Goal: Task Accomplishment & Management: Manage account settings

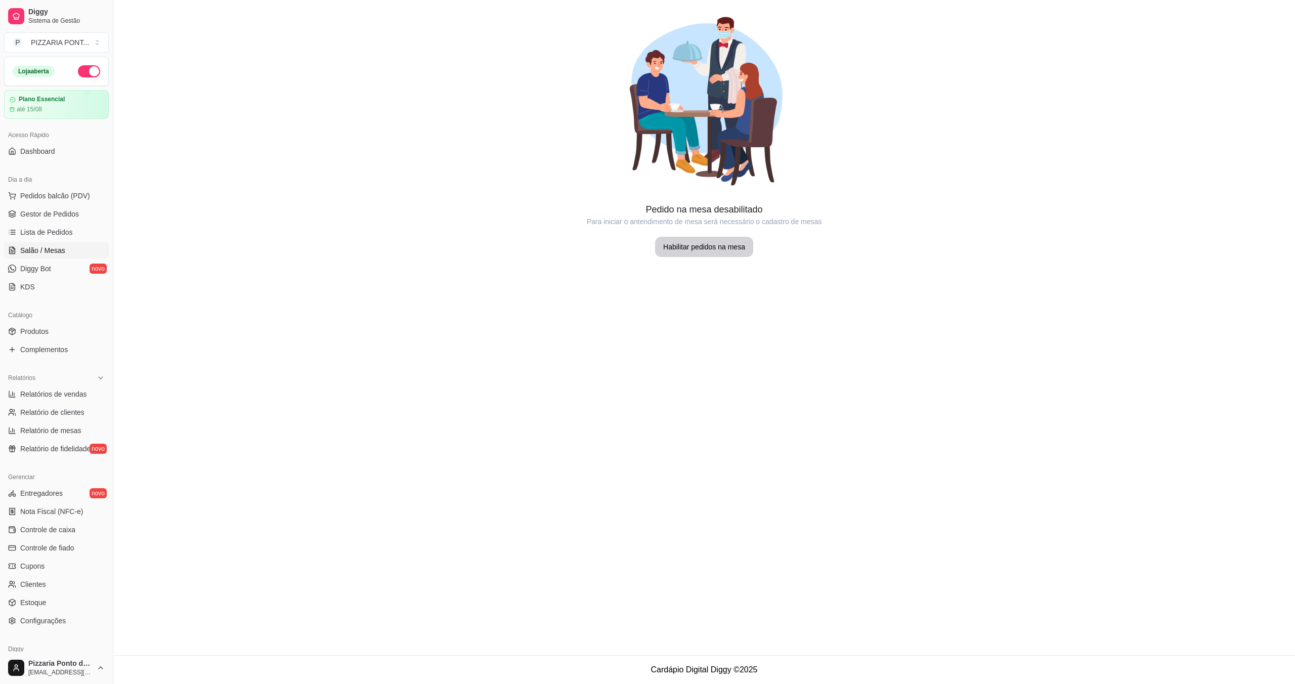
click at [31, 272] on span "Diggy Bot" at bounding box center [35, 269] width 31 height 10
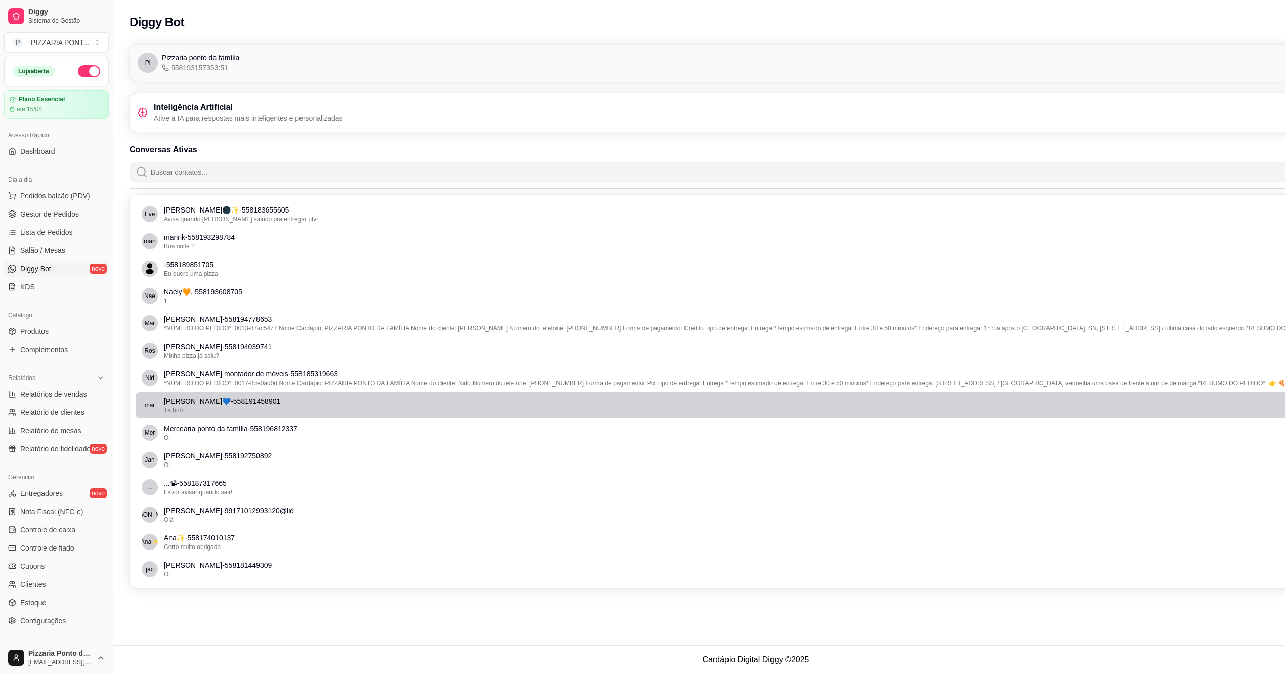
scroll to position [10, 0]
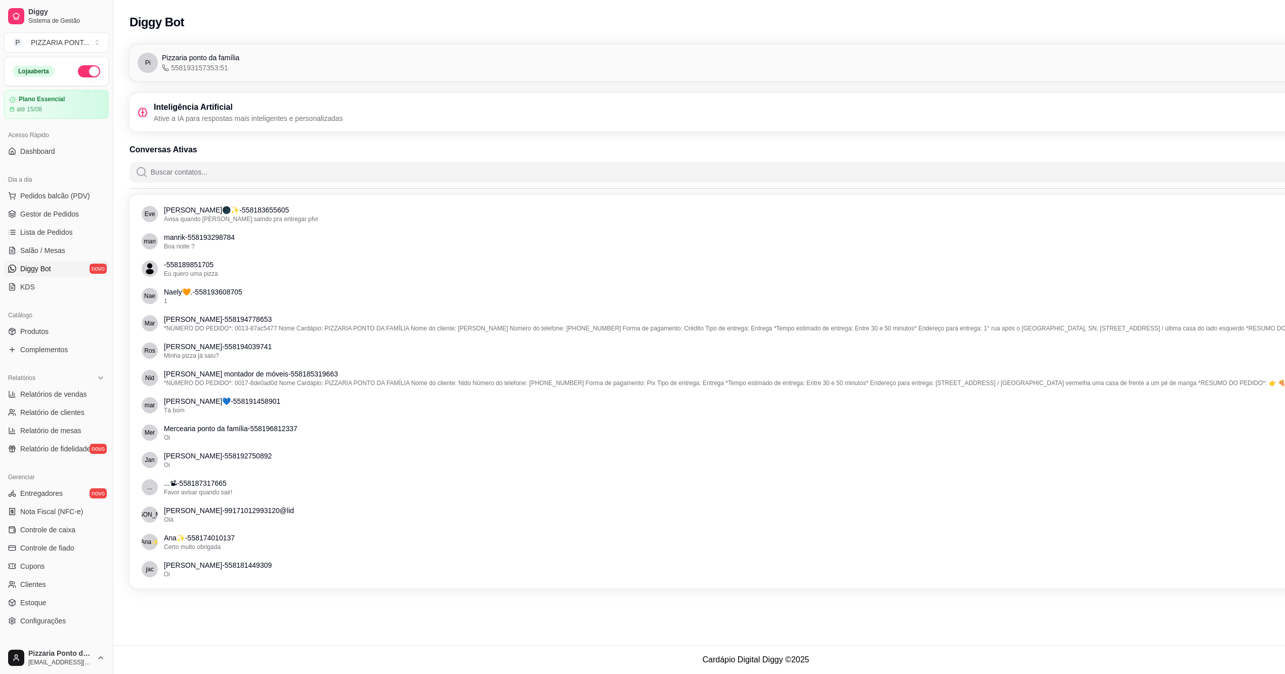
click at [185, 162] on input "Buscar contatos..." at bounding box center [762, 172] width 1228 height 20
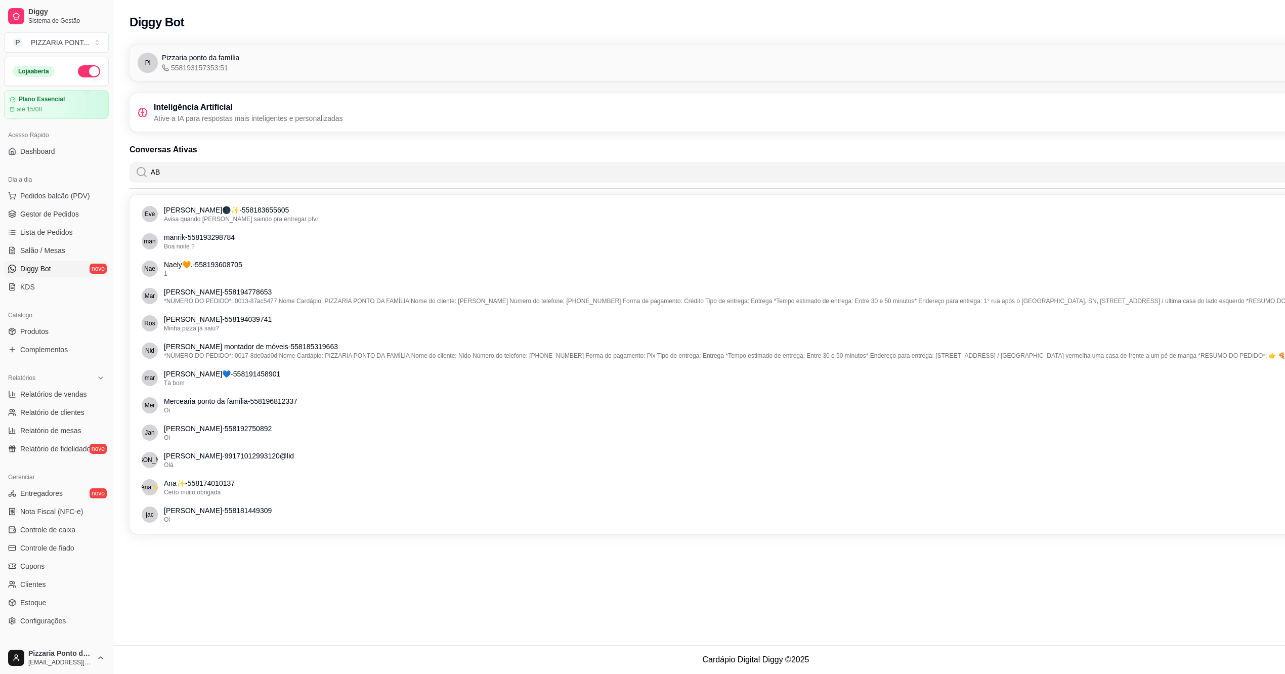
scroll to position [0, 0]
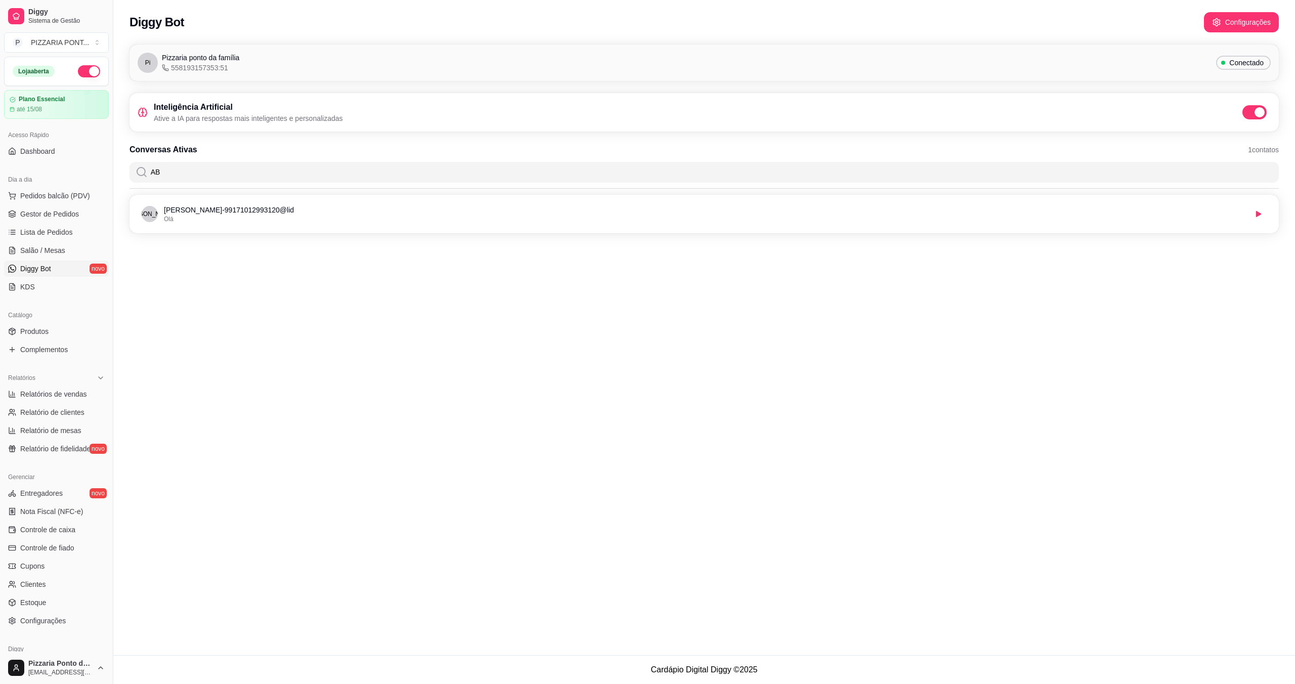
type input "A"
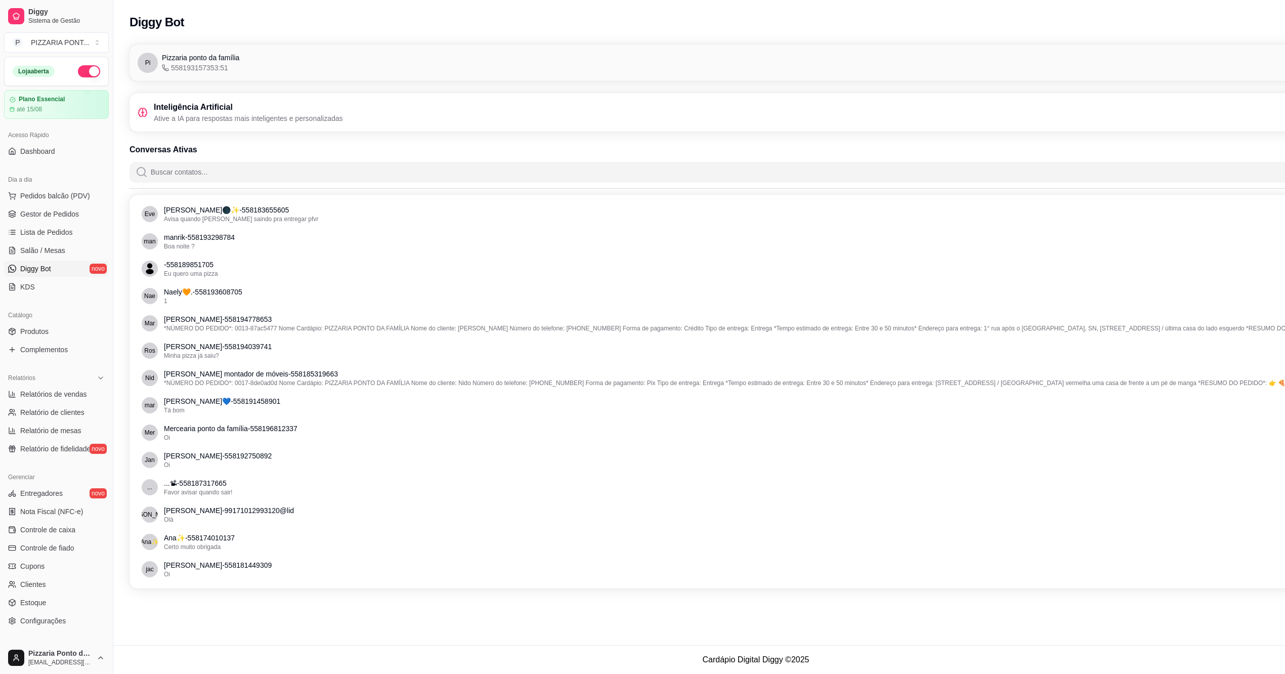
click at [195, 70] on span "558193157353:51" at bounding box center [195, 68] width 66 height 10
click at [214, 55] on span "Pizzaria ponto da família" at bounding box center [200, 58] width 77 height 10
click at [204, 117] on p "Ative a IA para respostas mais inteligentes e personalizadas" at bounding box center [248, 118] width 189 height 10
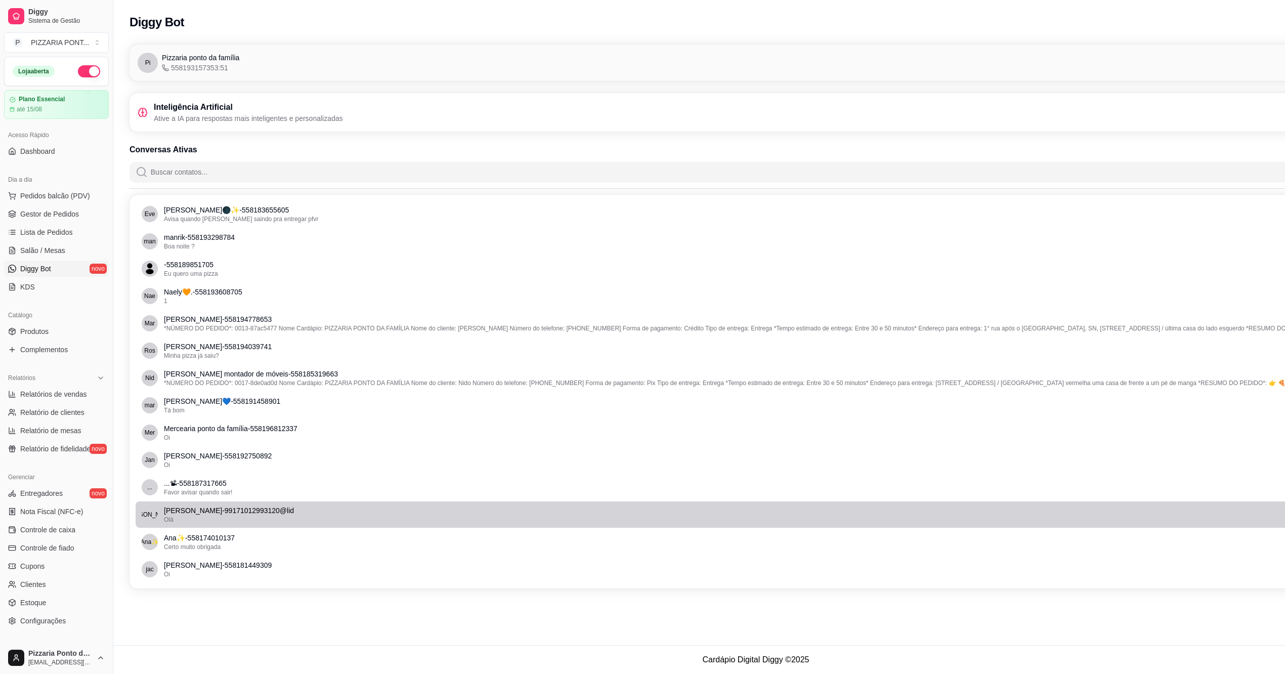
scroll to position [10, 0]
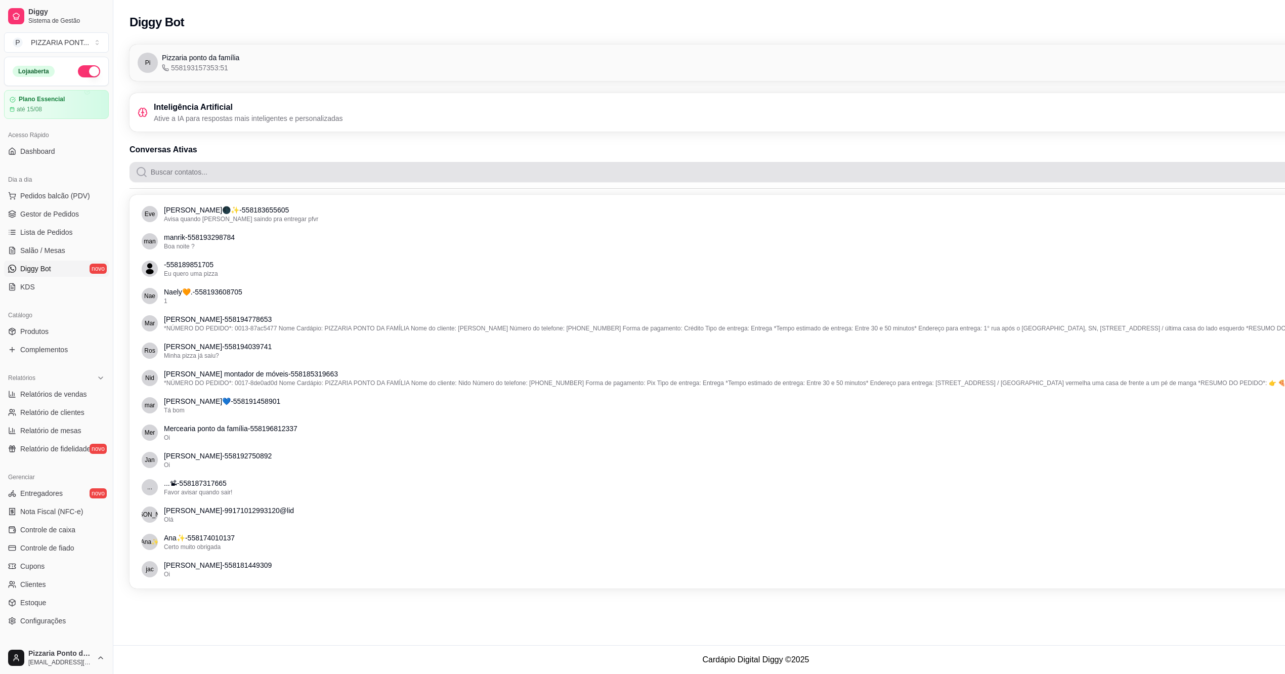
click at [1091, 162] on input "Buscar contatos..." at bounding box center [762, 172] width 1228 height 20
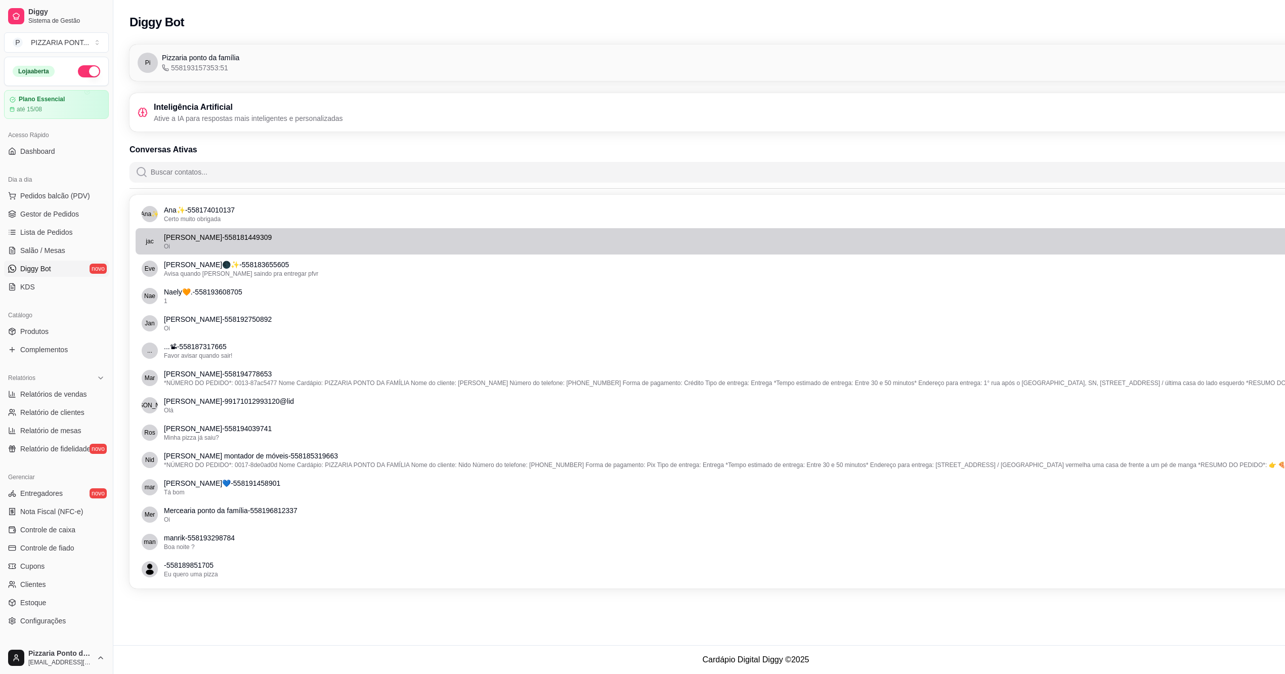
click at [239, 228] on li "jac jackeline Porto - 558181449309 Oi" at bounding box center [756, 241] width 1241 height 26
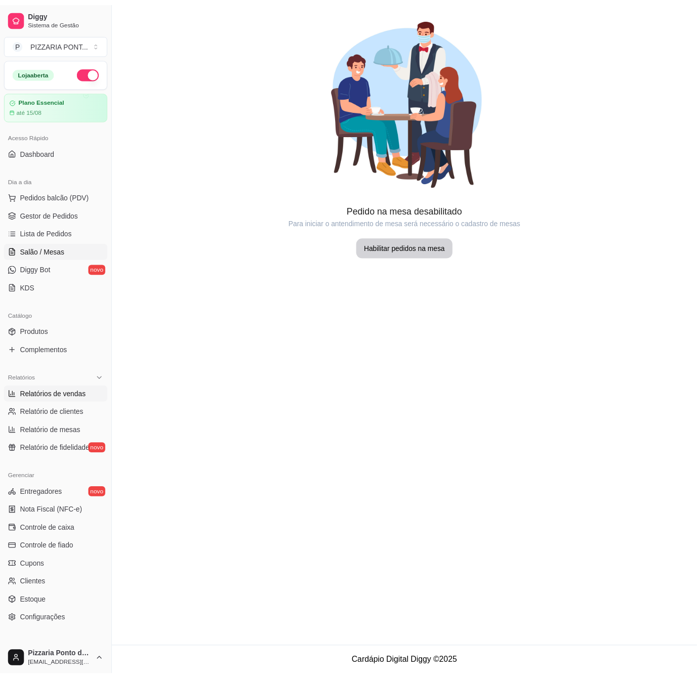
scroll to position [51, 0]
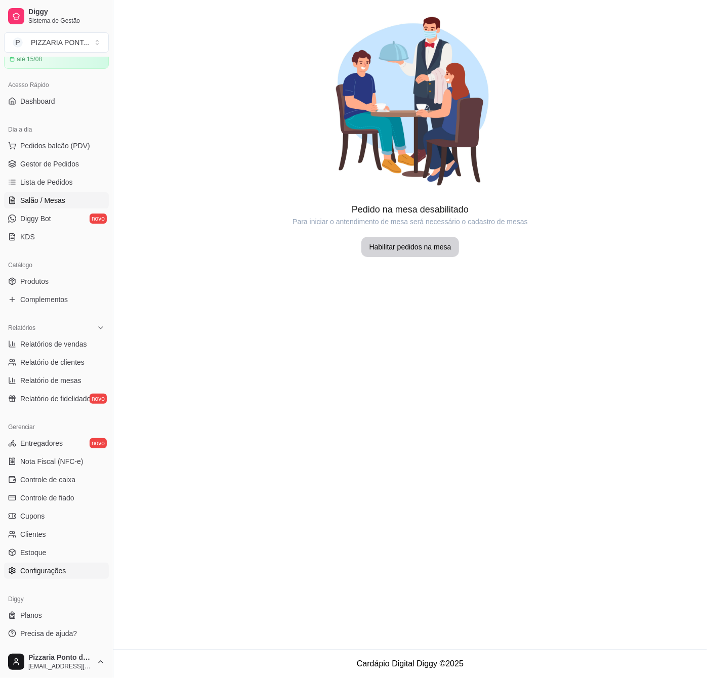
click at [55, 573] on span "Configurações" at bounding box center [43, 571] width 46 height 10
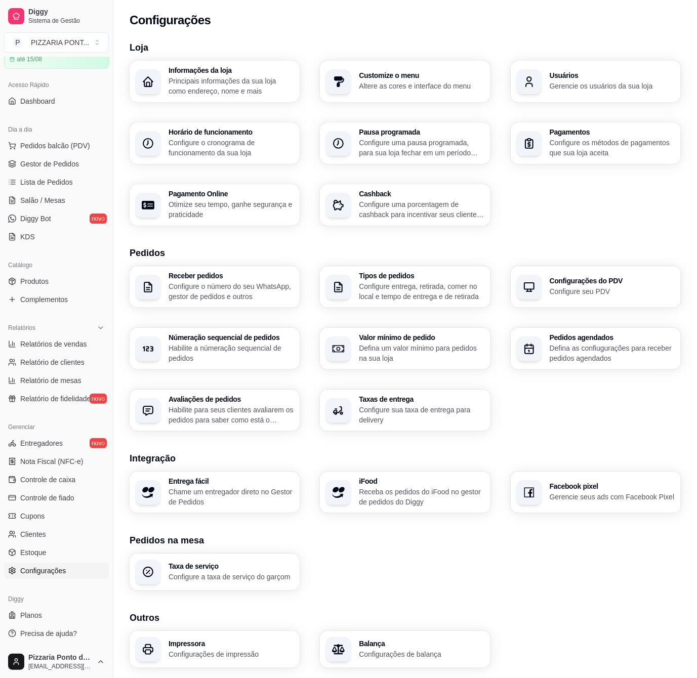
scroll to position [31, 0]
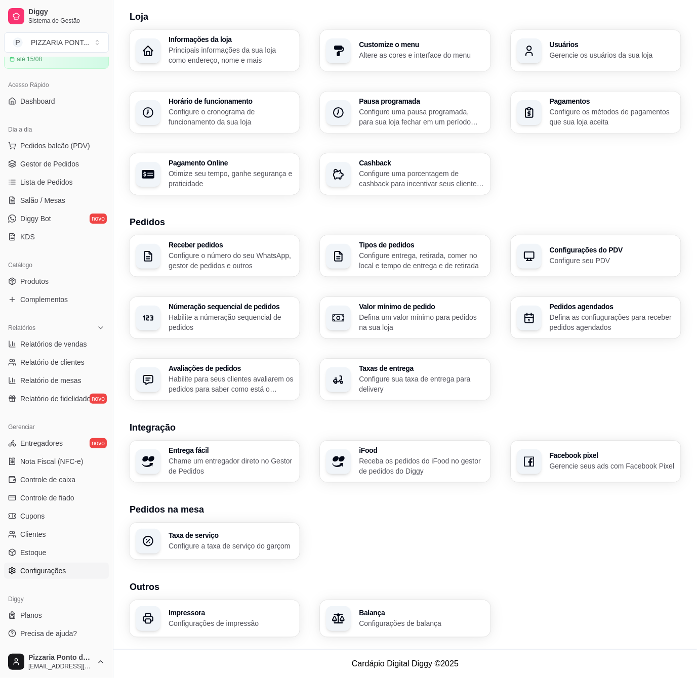
click at [394, 548] on div "Taxa de serviço Configure a taxa de serviço do garçom" at bounding box center [405, 541] width 551 height 37
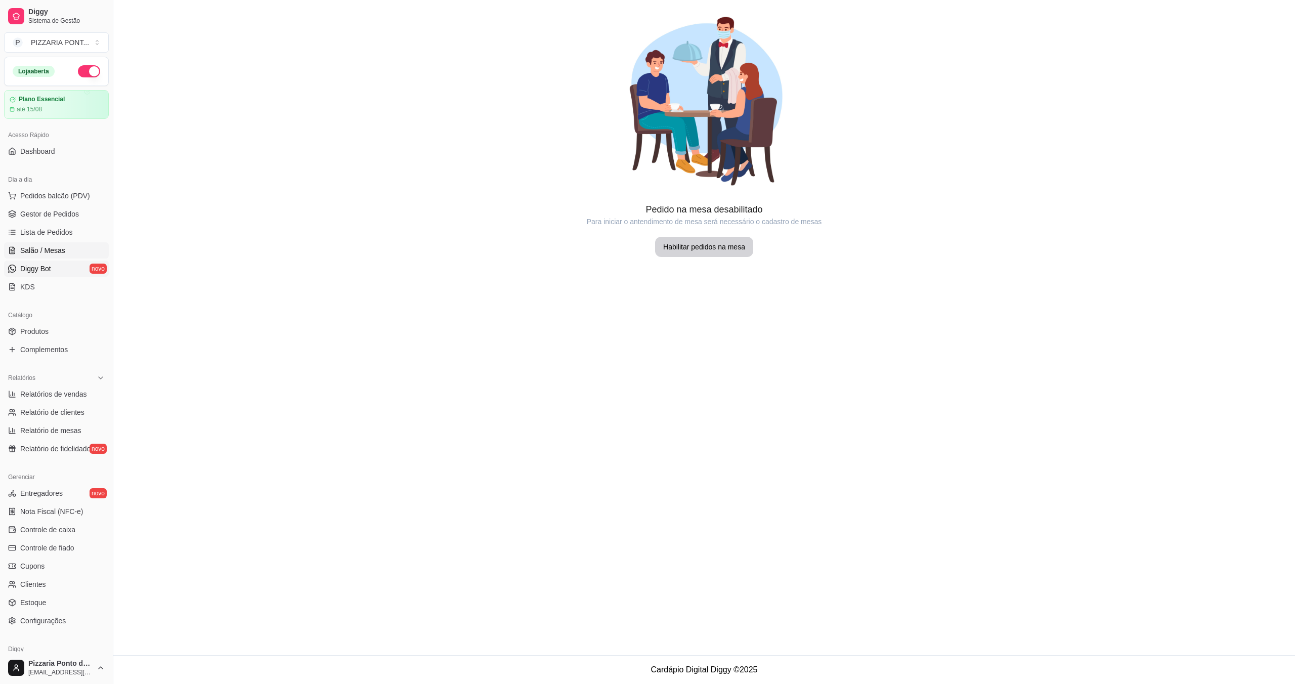
click at [71, 271] on link "Diggy Bot novo" at bounding box center [56, 269] width 105 height 16
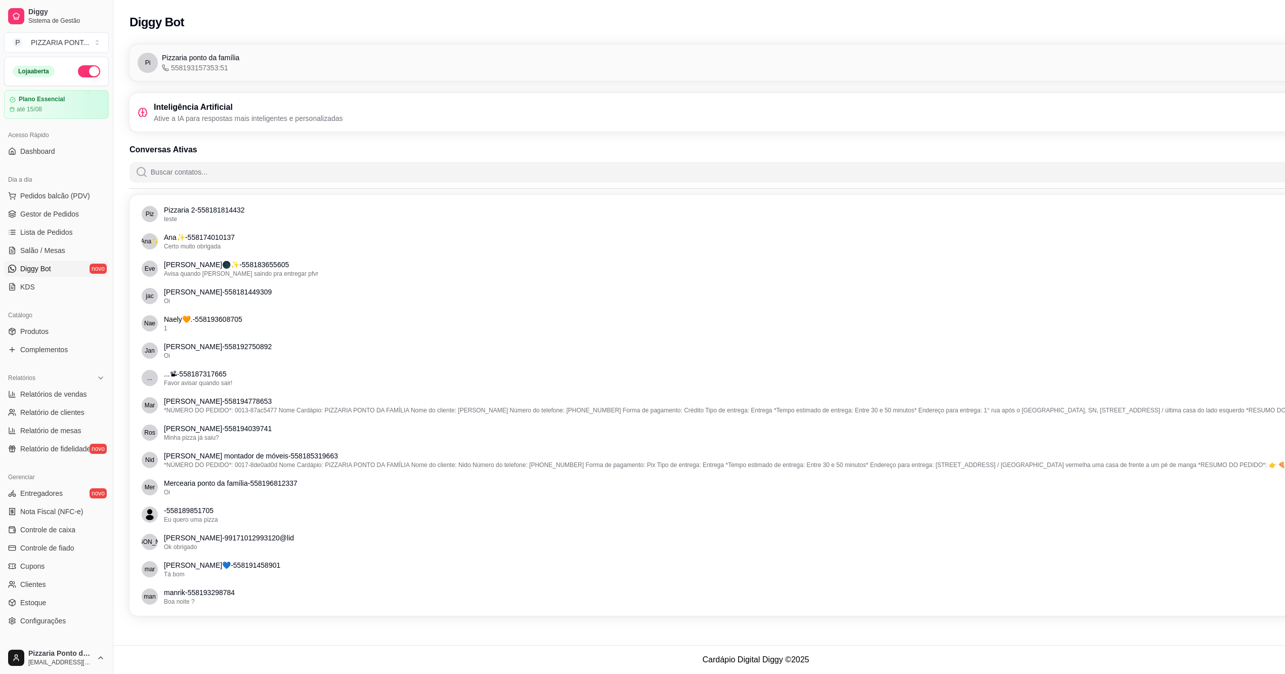
click at [221, 122] on p "Ative a IA para respostas mais inteligentes e personalizadas" at bounding box center [248, 118] width 189 height 10
click at [142, 110] on icon at bounding box center [143, 112] width 10 height 10
drag, startPoint x: 216, startPoint y: 110, endPoint x: 229, endPoint y: 106, distance: 13.8
click at [223, 107] on h3 "Inteligência Artificial" at bounding box center [248, 107] width 189 height 12
drag, startPoint x: 232, startPoint y: 105, endPoint x: 144, endPoint y: 103, distance: 88.1
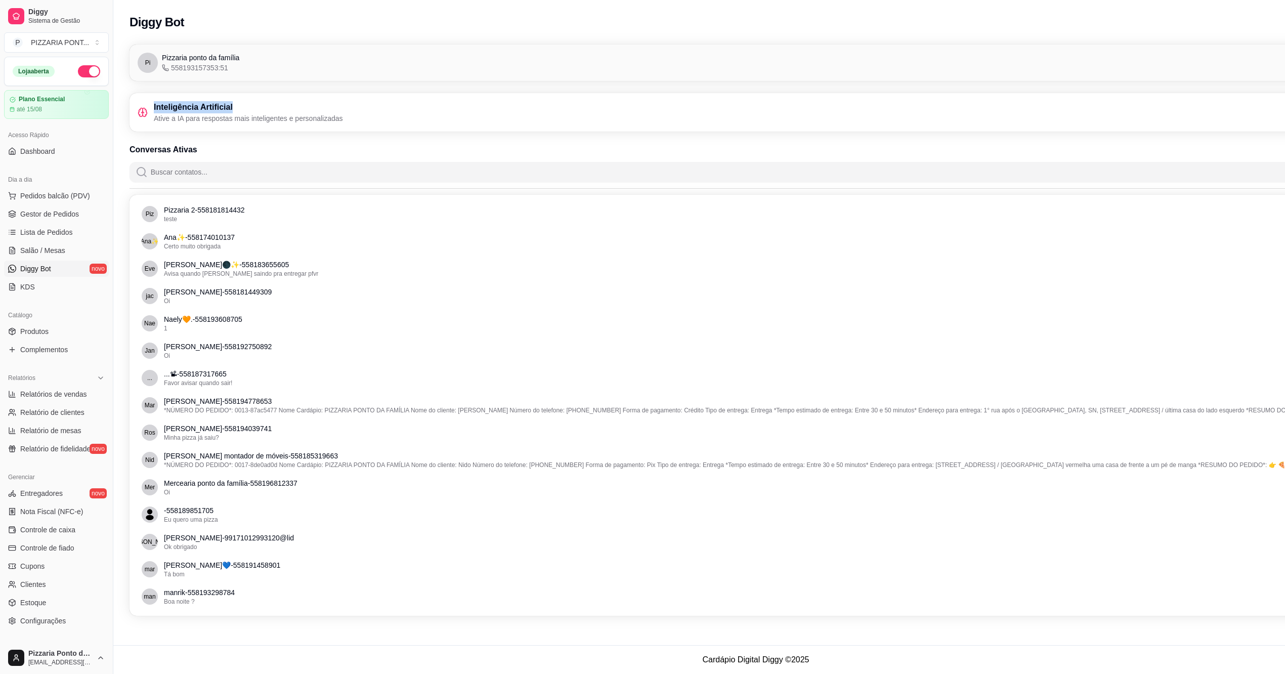
click at [144, 103] on div "Inteligência Artificial Ative a IA para respostas mais inteligentes e personali…" at bounding box center [240, 112] width 205 height 22
click at [295, 105] on h3 "Inteligência Artificial" at bounding box center [248, 107] width 189 height 12
click at [304, 71] on div "Pi Pizzaria ponto da família 558193157353:51 Conectado" at bounding box center [756, 63] width 1253 height 36
click at [306, 67] on div "Pi Pizzaria ponto da família 558193157353:51 Conectado" at bounding box center [756, 63] width 1237 height 20
